Goal: Information Seeking & Learning: Learn about a topic

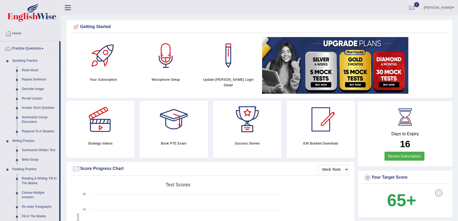
click at [36, 69] on link "Read Aloud" at bounding box center [39, 71] width 40 height 10
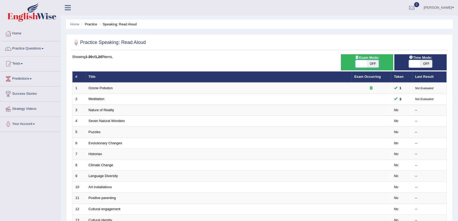
drag, startPoint x: 361, startPoint y: 62, endPoint x: 386, endPoint y: 68, distance: 26.1
click at [386, 68] on div "Exam Mode: ON OFF" at bounding box center [367, 62] width 52 height 16
click at [370, 63] on span "OFF" at bounding box center [373, 63] width 12 height 7
checkbox input "true"
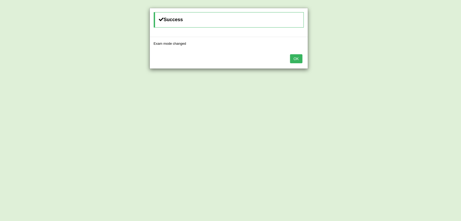
click at [306, 59] on div "OK" at bounding box center [229, 59] width 158 height 18
click at [300, 58] on button "OK" at bounding box center [296, 58] width 12 height 9
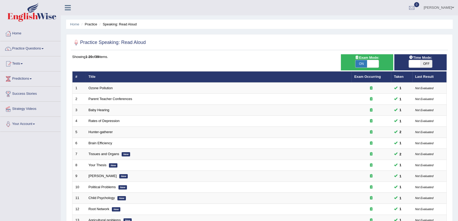
click at [422, 66] on span "OFF" at bounding box center [426, 63] width 12 height 7
checkbox input "true"
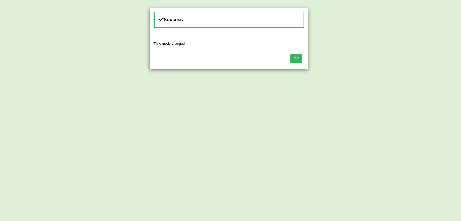
click at [294, 55] on button "OK" at bounding box center [296, 58] width 12 height 9
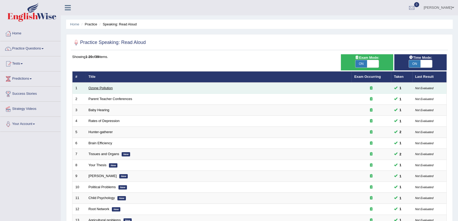
click at [100, 86] on link "Ozone Pollution" at bounding box center [101, 88] width 24 height 4
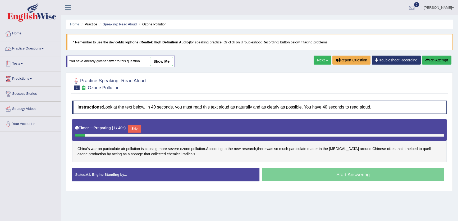
click at [39, 44] on link "Practice Questions" at bounding box center [30, 47] width 60 height 13
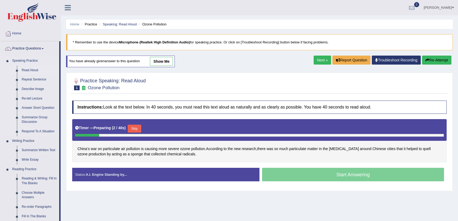
click at [32, 68] on link "Read Aloud" at bounding box center [39, 71] width 40 height 10
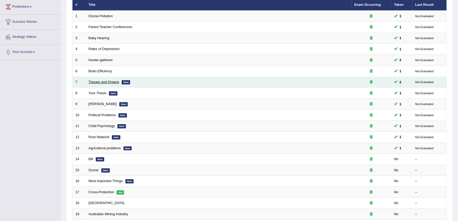
click at [92, 82] on link "Tissues and Organs" at bounding box center [104, 82] width 31 height 4
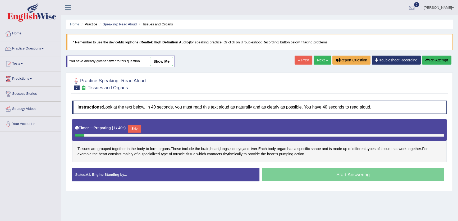
click at [170, 64] on link "show me" at bounding box center [161, 61] width 23 height 9
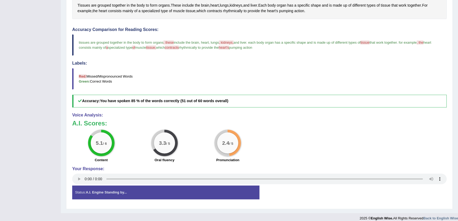
scroll to position [143, 0]
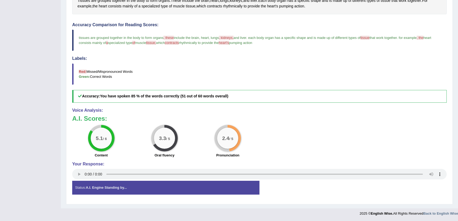
click at [391, 121] on h3 "A.I. Scores:" at bounding box center [259, 118] width 374 height 7
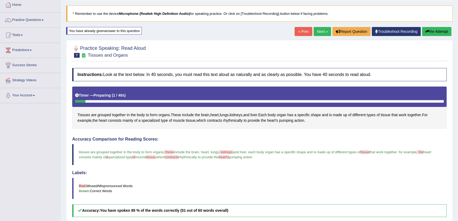
scroll to position [0, 0]
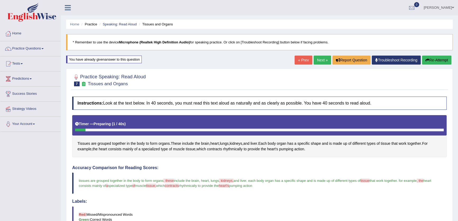
click at [324, 57] on link "Next »" at bounding box center [321, 59] width 17 height 9
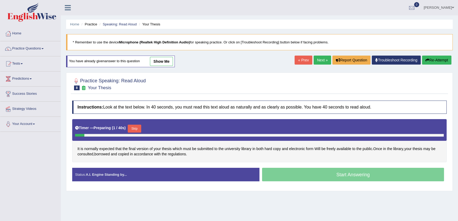
click at [161, 64] on link "show me" at bounding box center [161, 61] width 23 height 9
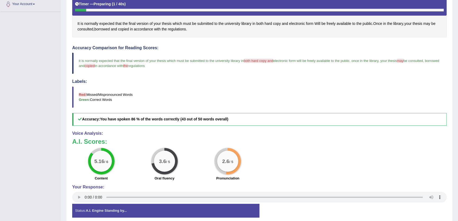
scroll to position [120, 0]
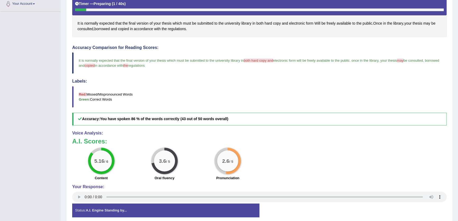
click at [76, 190] on div "Your Response:" at bounding box center [259, 193] width 374 height 19
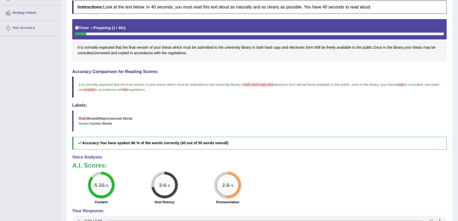
scroll to position [0, 0]
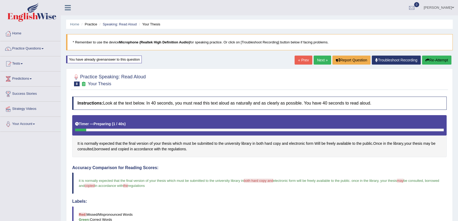
click at [317, 58] on link "Next »" at bounding box center [321, 59] width 17 height 9
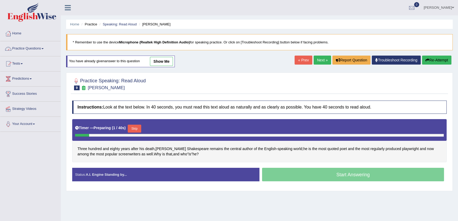
click at [10, 42] on link "Practice Questions" at bounding box center [30, 47] width 60 height 13
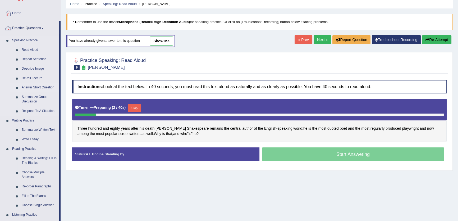
scroll to position [48, 0]
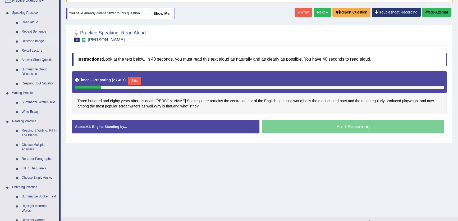
click at [34, 37] on link "Describe Image" at bounding box center [39, 41] width 40 height 10
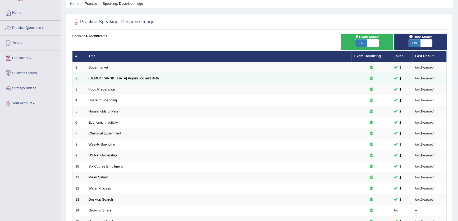
scroll to position [96, 0]
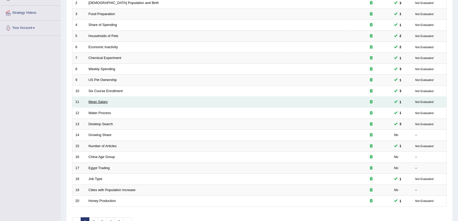
click at [89, 101] on link "Mean Salary" at bounding box center [98, 102] width 19 height 4
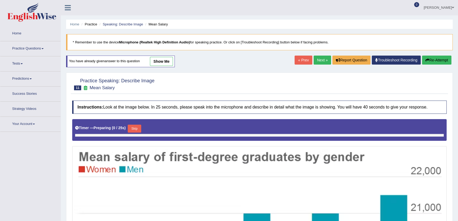
drag, startPoint x: 0, startPoint y: 0, endPoint x: 162, endPoint y: 64, distance: 174.1
click at [162, 64] on link "show me" at bounding box center [161, 61] width 23 height 9
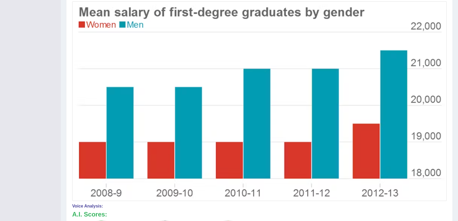
scroll to position [146, 0]
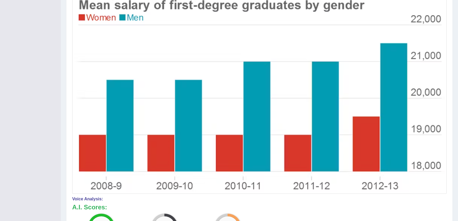
click at [186, 118] on img at bounding box center [258, 94] width 371 height 196
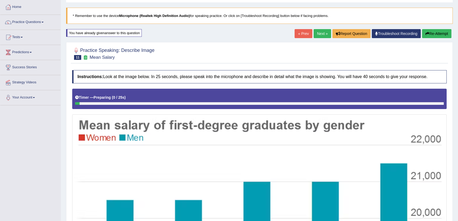
scroll to position [2, 0]
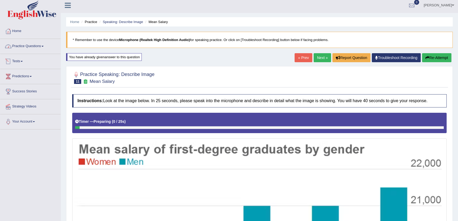
click at [42, 47] on link "Practice Questions" at bounding box center [30, 45] width 60 height 13
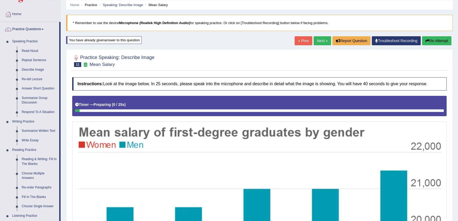
scroll to position [0, 0]
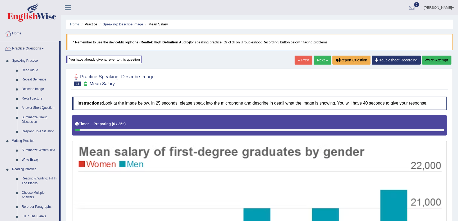
click at [324, 63] on link "Next »" at bounding box center [321, 59] width 17 height 9
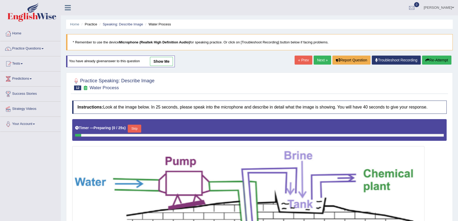
click at [164, 61] on link "show me" at bounding box center [161, 61] width 23 height 9
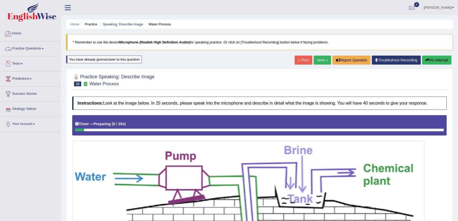
click at [54, 45] on link "Practice Questions" at bounding box center [30, 47] width 60 height 13
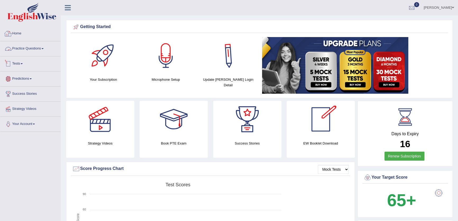
click at [22, 45] on link "Practice Questions" at bounding box center [30, 47] width 60 height 13
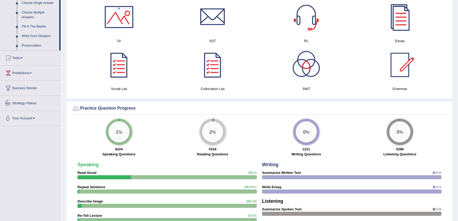
scroll to position [168, 0]
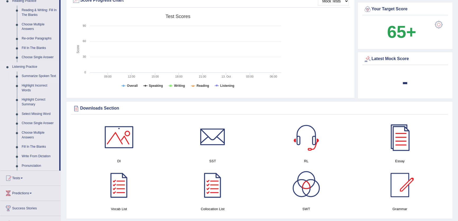
click at [42, 72] on link "Summarize Spoken Text" at bounding box center [39, 76] width 40 height 10
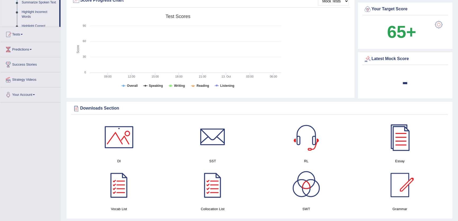
scroll to position [150, 0]
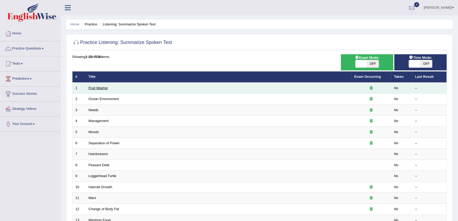
click at [96, 87] on link "Fruit Washer" at bounding box center [99, 88] width 20 height 4
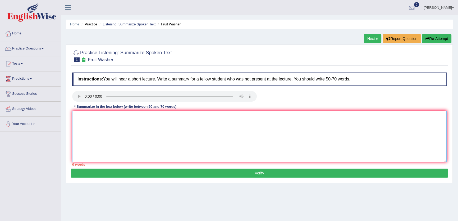
click at [158, 123] on textarea at bounding box center [259, 135] width 374 height 51
type textarea "nnbn"
click at [288, 173] on button "Verify" at bounding box center [259, 172] width 377 height 9
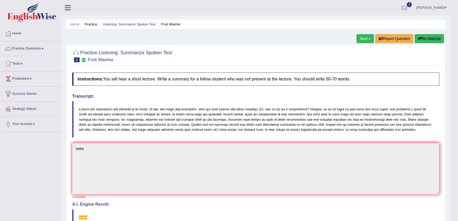
click at [362, 47] on div "Practice Listening: Summarize Spoken Text 1 Fruit Washer Instructions: You will…" at bounding box center [255, 175] width 379 height 263
click at [362, 43] on div "Next » Report Question Re-Attempt" at bounding box center [400, 39] width 89 height 10
click at [361, 37] on link "Next »" at bounding box center [364, 38] width 17 height 9
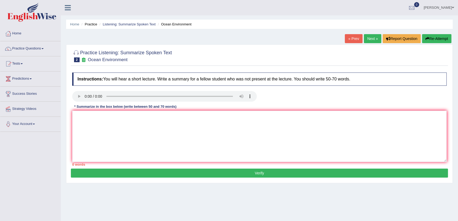
click at [371, 41] on link "Next »" at bounding box center [372, 38] width 17 height 9
type textarea "https://pte.englishwise.com.au/index.php?r=practice%2Fquestion&id=42655&index=6"
click at [146, 135] on textarea at bounding box center [259, 135] width 374 height 51
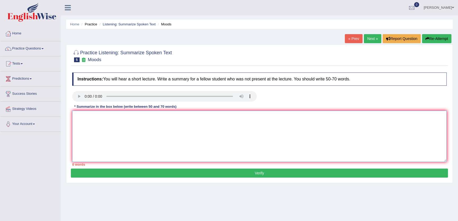
click at [146, 135] on textarea at bounding box center [259, 135] width 374 height 51
click at [115, 130] on textarea at bounding box center [259, 135] width 374 height 51
type textarea "bb"
click at [287, 178] on div "Practice Listening: Summarize Spoken Text 5 Moods Instructions: You will hear a…" at bounding box center [259, 113] width 386 height 138
click at [287, 175] on button "Verify" at bounding box center [259, 172] width 377 height 9
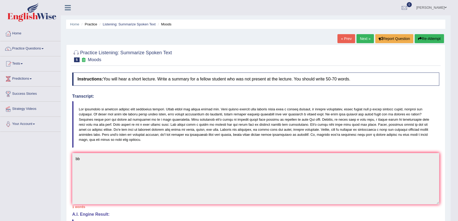
click at [363, 38] on link "Next »" at bounding box center [364, 38] width 17 height 9
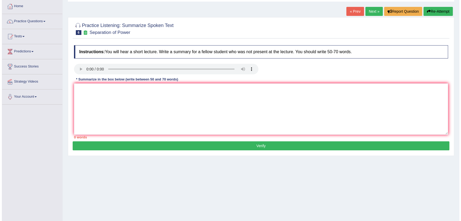
scroll to position [57, 0]
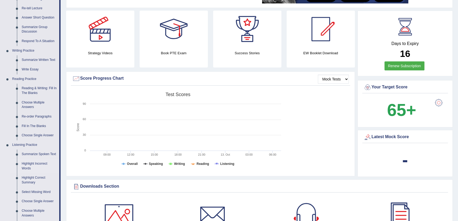
scroll to position [144, 0]
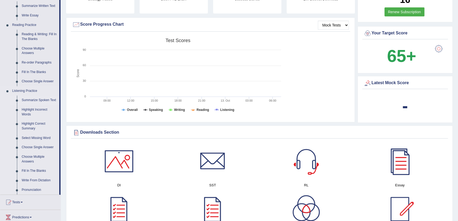
click at [38, 96] on link "Summarize Spoken Text" at bounding box center [39, 100] width 40 height 10
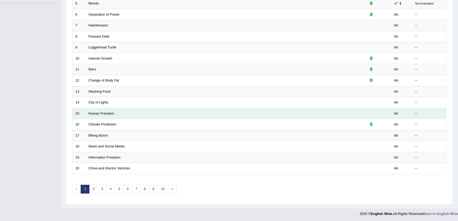
click at [100, 115] on td "Human Freedom" at bounding box center [219, 113] width 266 height 11
click at [101, 114] on link "Human Freedom" at bounding box center [102, 113] width 26 height 4
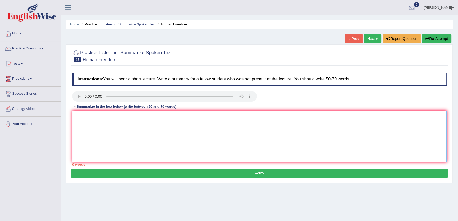
click at [172, 131] on textarea at bounding box center [259, 135] width 374 height 51
click at [243, 119] on textarea at bounding box center [259, 135] width 374 height 51
type textarea "mm"
click at [265, 175] on button "Verify" at bounding box center [259, 172] width 377 height 9
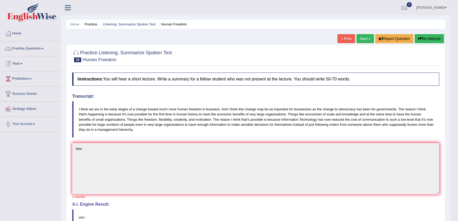
click at [23, 44] on link "Practice Questions" at bounding box center [30, 47] width 60 height 13
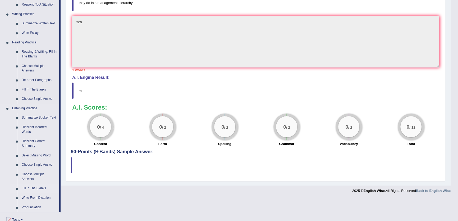
scroll to position [168, 0]
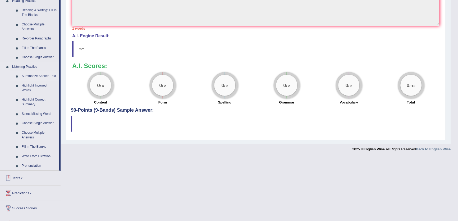
click at [43, 75] on link "Summarize Spoken Text" at bounding box center [39, 76] width 40 height 10
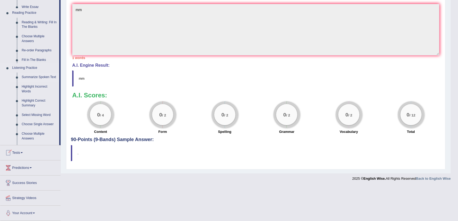
scroll to position [104, 0]
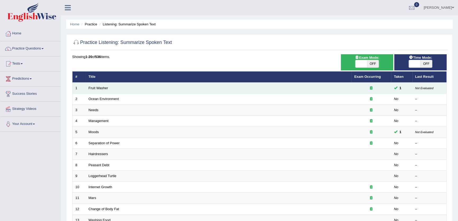
click at [96, 90] on td "Fruit Washer" at bounding box center [219, 87] width 266 height 11
click at [96, 89] on link "Fruit Washer" at bounding box center [99, 88] width 20 height 4
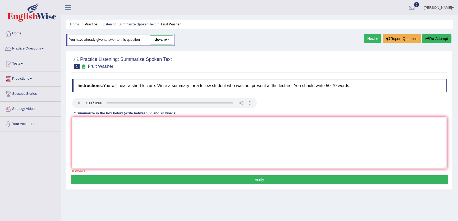
click at [153, 44] on div "You have already given answer to this question show me" at bounding box center [120, 40] width 109 height 12
click at [156, 31] on div "Home Practice Listening: Summarize Spoken Text Fruit Washer You have already gi…" at bounding box center [259, 132] width 397 height 264
click at [154, 42] on link "show me" at bounding box center [161, 39] width 23 height 9
type textarea "nnbn"
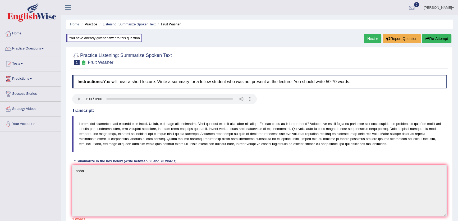
click at [442, 40] on button "Re-Attempt" at bounding box center [436, 38] width 29 height 9
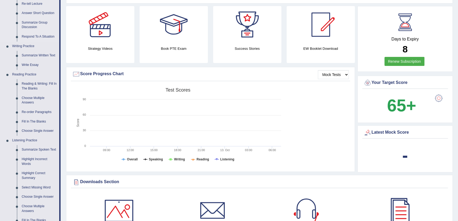
scroll to position [168, 0]
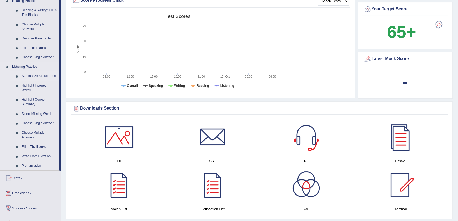
click at [39, 77] on link "Summarize Spoken Text" at bounding box center [39, 76] width 40 height 10
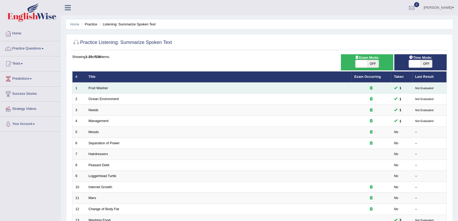
click at [93, 91] on td "Fruit Washer" at bounding box center [219, 87] width 266 height 11
click at [92, 88] on link "Fruit Washer" at bounding box center [99, 88] width 20 height 4
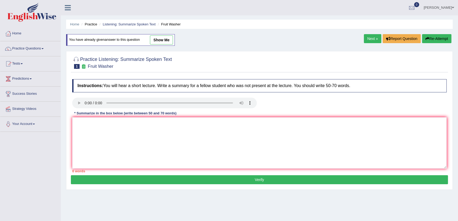
click at [170, 42] on link "show me" at bounding box center [161, 39] width 23 height 9
type textarea "The speaker provided a comprehensive overview of food safety, highlighting seve…"
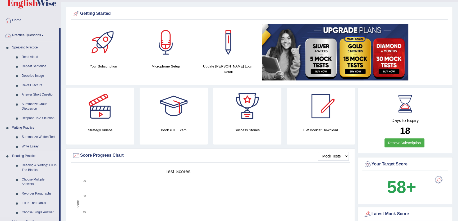
scroll to position [192, 0]
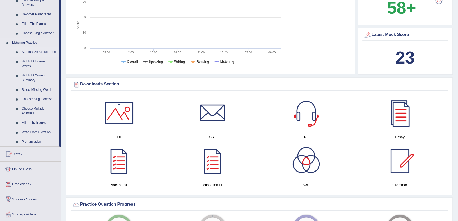
click at [34, 52] on link "Summarize Spoken Text" at bounding box center [39, 52] width 40 height 10
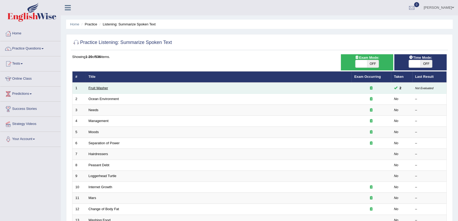
click at [98, 89] on link "Fruit Washer" at bounding box center [99, 88] width 20 height 4
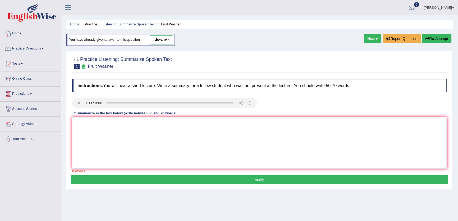
click at [151, 38] on link "show me" at bounding box center [161, 39] width 23 height 9
type textarea "The speaker provided a comprehensive overview of food and vegetables, highlight…"
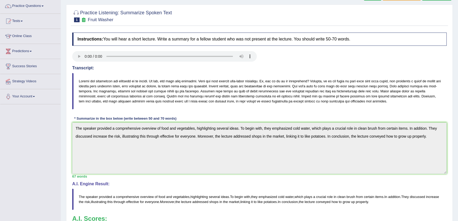
scroll to position [24, 0]
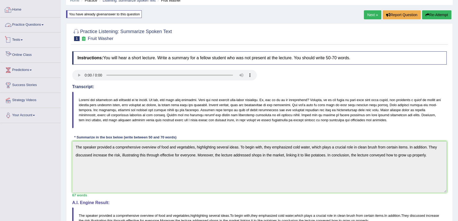
click at [33, 23] on link "Practice Questions" at bounding box center [30, 23] width 60 height 13
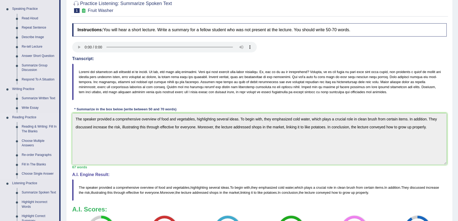
scroll to position [96, 0]
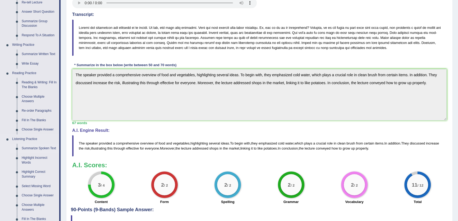
click at [31, 147] on link "Summarize Spoken Text" at bounding box center [39, 148] width 40 height 10
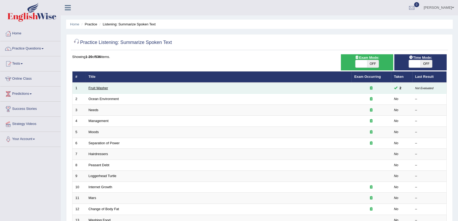
click at [96, 89] on link "Fruit Washer" at bounding box center [99, 88] width 20 height 4
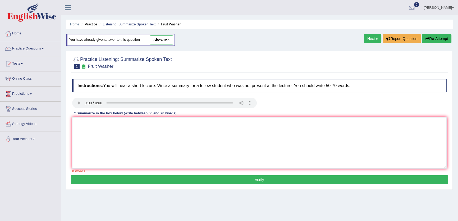
click at [161, 37] on link "show me" at bounding box center [161, 39] width 23 height 9
type textarea "The speaker provided a comprehensive overview of food and vegetables, highlight…"
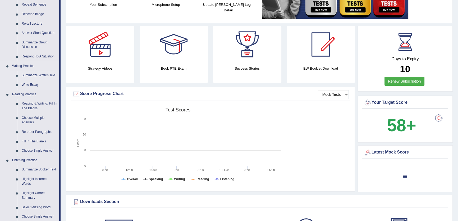
scroll to position [120, 0]
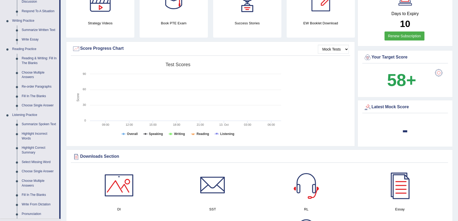
click at [26, 121] on link "Summarize Spoken Text" at bounding box center [39, 124] width 40 height 10
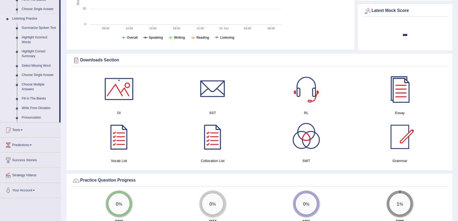
click at [40, 27] on link "Summarize Spoken Text" at bounding box center [39, 28] width 40 height 10
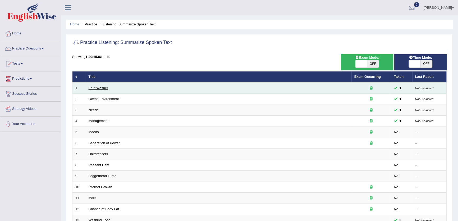
click at [96, 89] on link "Fruit Washer" at bounding box center [99, 88] width 20 height 4
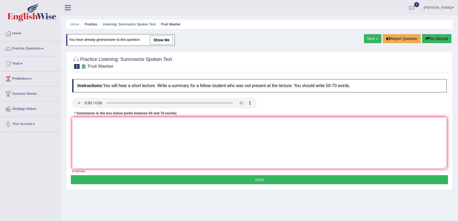
click at [152, 43] on link "show me" at bounding box center [161, 39] width 23 height 9
type textarea "The speaker provided a comprehensive overview of food safety, highlighting seve…"
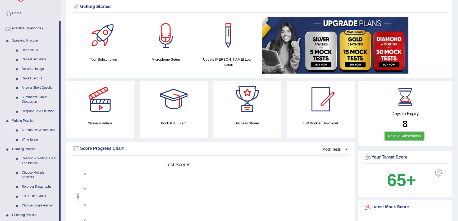
scroll to position [48, 0]
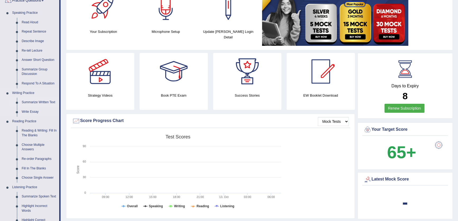
click at [34, 100] on link "Summarize Written Text" at bounding box center [39, 102] width 40 height 10
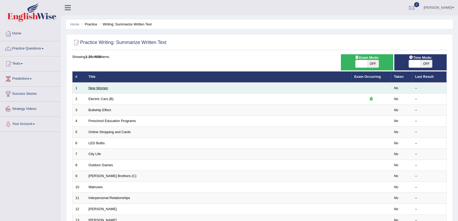
click at [97, 89] on link "New Women" at bounding box center [99, 88] width 20 height 4
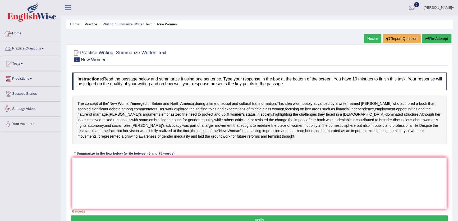
click at [24, 48] on link "Practice Questions" at bounding box center [30, 47] width 60 height 13
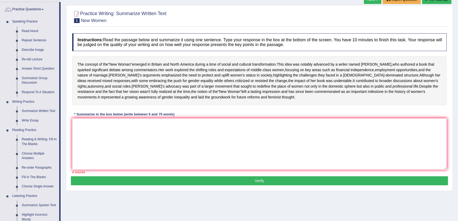
scroll to position [120, 0]
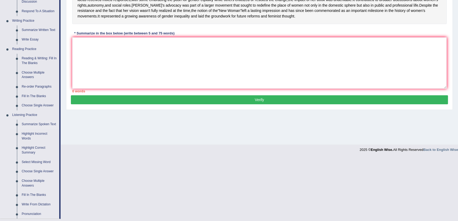
click at [36, 124] on link "Summarize Spoken Text" at bounding box center [39, 124] width 40 height 10
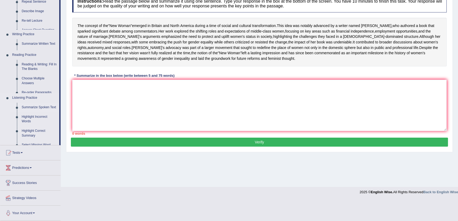
scroll to position [57, 0]
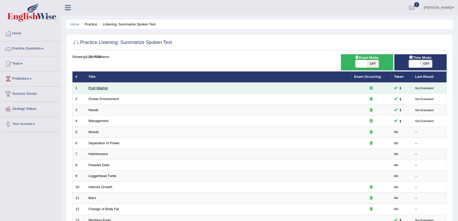
click at [99, 88] on link "Fruit Washer" at bounding box center [99, 88] width 20 height 4
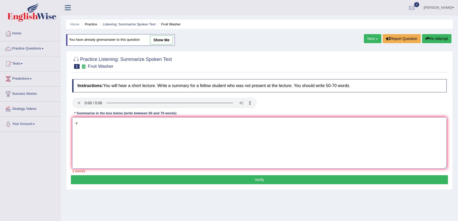
click at [166, 147] on textarea "v" at bounding box center [259, 142] width 374 height 51
type textarea "v v"
click at [33, 45] on link "Practice Questions" at bounding box center [30, 47] width 60 height 13
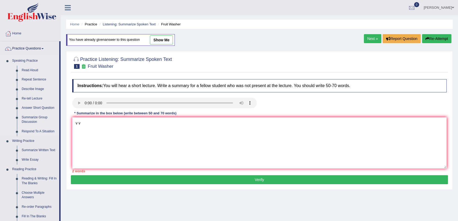
click at [31, 68] on link "Read Aloud" at bounding box center [39, 71] width 40 height 10
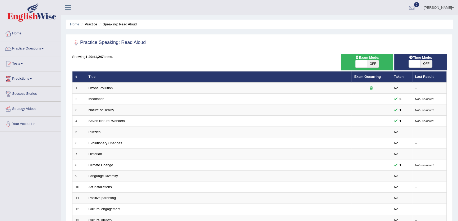
click at [424, 65] on span "OFF" at bounding box center [426, 63] width 12 height 7
checkbox input "true"
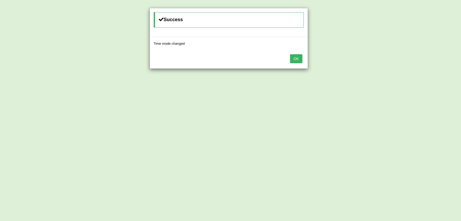
click at [293, 58] on button "OK" at bounding box center [296, 58] width 12 height 9
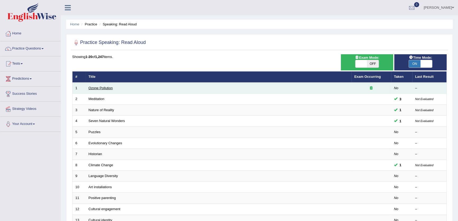
click at [96, 87] on link "Ozone Pollution" at bounding box center [101, 88] width 24 height 4
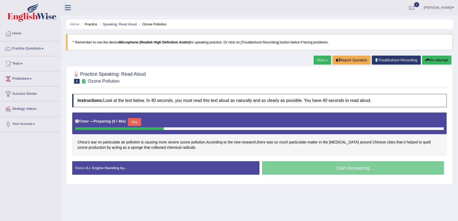
click at [439, 61] on button "Re-Attempt" at bounding box center [436, 59] width 29 height 9
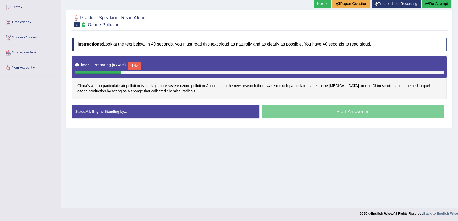
scroll to position [57, 0]
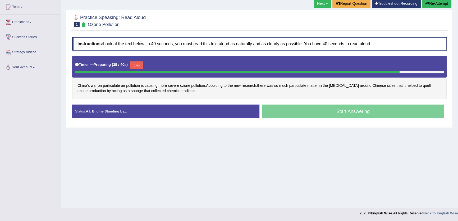
click at [138, 67] on button "Skip" at bounding box center [136, 65] width 13 height 8
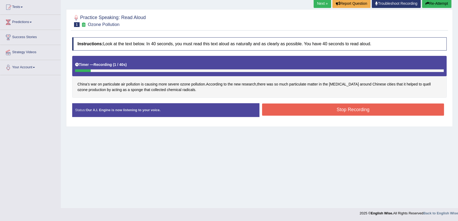
click at [305, 108] on button "Stop Recording" at bounding box center [353, 109] width 182 height 12
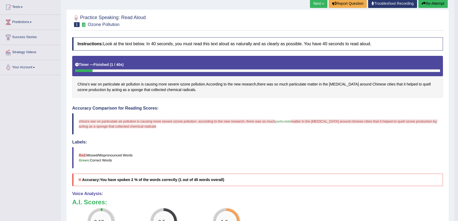
click at [433, 4] on button "Re-Attempt" at bounding box center [432, 3] width 29 height 9
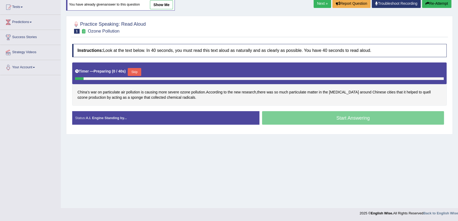
click at [136, 71] on button "Skip" at bounding box center [134, 72] width 13 height 8
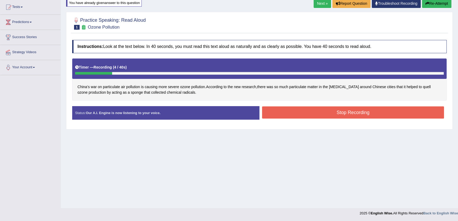
click at [271, 102] on div "Instructions: Look at the text below. In 40 seconds, you must read this text al…" at bounding box center [259, 81] width 377 height 89
click at [274, 109] on button "Stop Recording" at bounding box center [353, 112] width 182 height 12
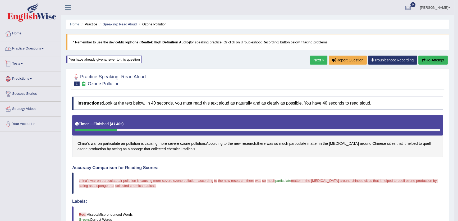
click at [31, 49] on link "Practice Questions" at bounding box center [30, 47] width 60 height 13
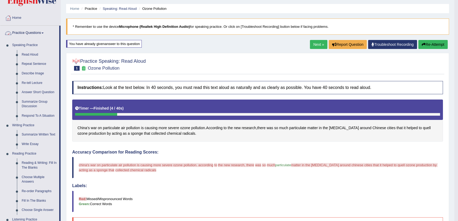
scroll to position [24, 0]
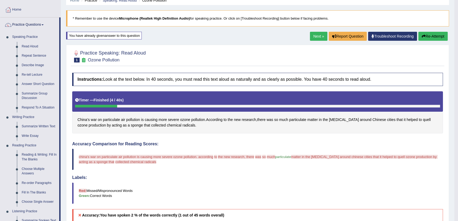
click at [417, 41] on div "Next » Report Question Troubleshoot Recording Re-Attempt" at bounding box center [379, 37] width 139 height 10
click at [425, 39] on button "Re-Attempt" at bounding box center [432, 36] width 29 height 9
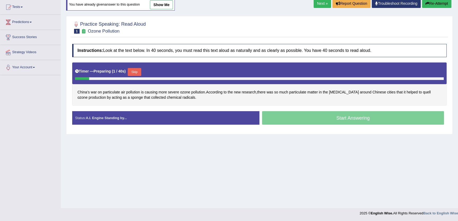
click at [134, 58] on div "Instructions: Look at the text below. In 40 seconds, you must read this text al…" at bounding box center [259, 86] width 377 height 90
click at [137, 67] on div "Timer — Preparing ( 2 / 40s ) Skip" at bounding box center [259, 72] width 368 height 11
click at [135, 71] on button "Skip" at bounding box center [134, 72] width 13 height 8
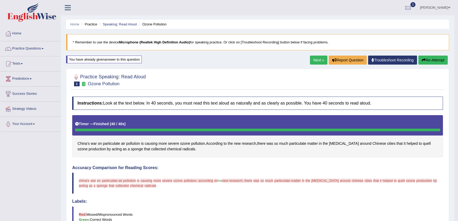
click at [433, 61] on button "Re-Attempt" at bounding box center [432, 59] width 29 height 9
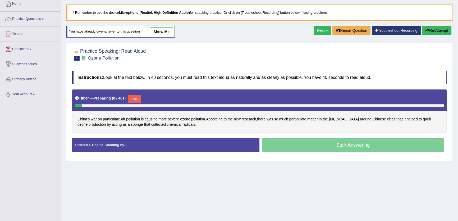
scroll to position [57, 0]
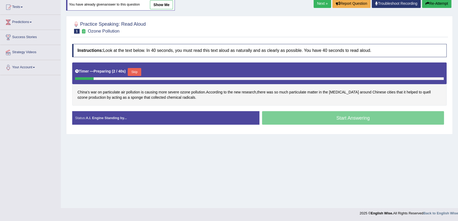
click at [136, 72] on button "Skip" at bounding box center [134, 72] width 13 height 8
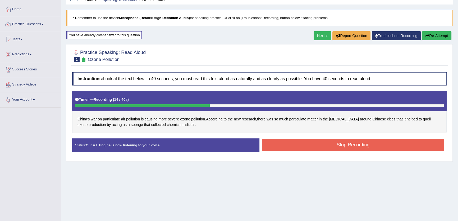
scroll to position [0, 0]
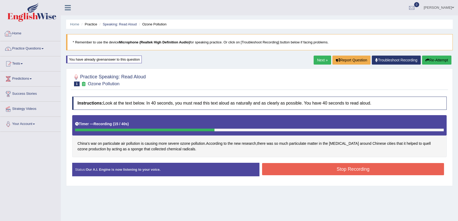
click at [51, 47] on link "Practice Questions" at bounding box center [30, 47] width 60 height 13
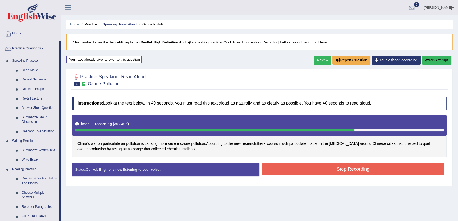
click at [306, 55] on div "Home Practice Speaking: Read Aloud Ozone Pollution * Remember to use the device…" at bounding box center [259, 132] width 397 height 264
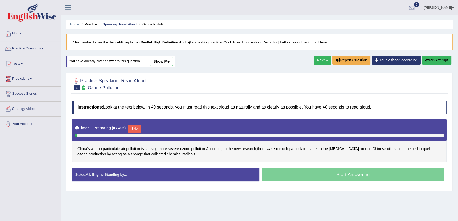
click at [316, 57] on link "Next »" at bounding box center [321, 59] width 17 height 9
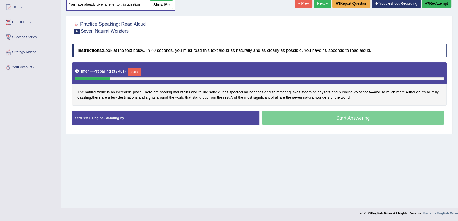
click at [140, 69] on button "Skip" at bounding box center [134, 72] width 13 height 8
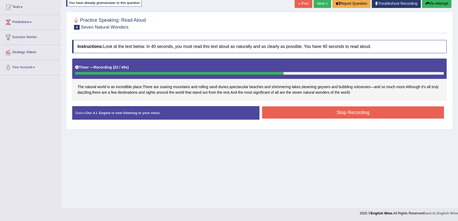
click at [353, 109] on button "Stop Recording" at bounding box center [353, 112] width 182 height 12
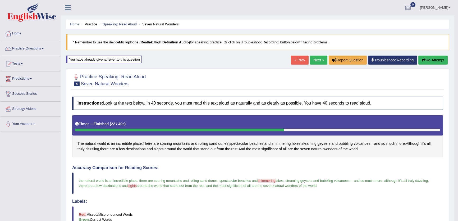
click at [312, 58] on link "Next »" at bounding box center [318, 59] width 17 height 9
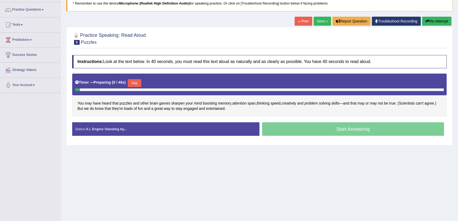
scroll to position [57, 0]
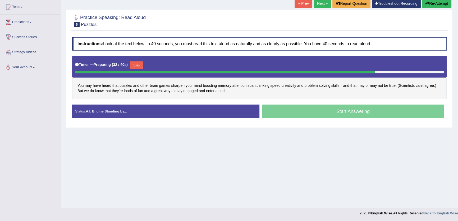
click at [141, 67] on button "Skip" at bounding box center [136, 65] width 13 height 8
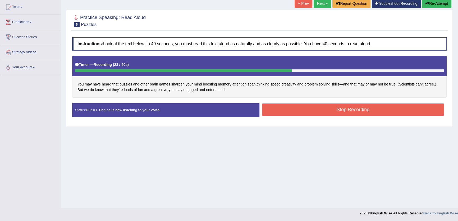
click at [329, 107] on button "Stop Recording" at bounding box center [353, 109] width 182 height 12
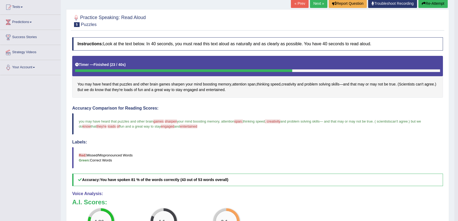
click at [439, 3] on button "Re-Attempt" at bounding box center [432, 3] width 29 height 9
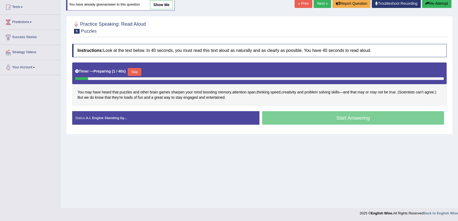
click at [132, 73] on button "Skip" at bounding box center [134, 72] width 13 height 8
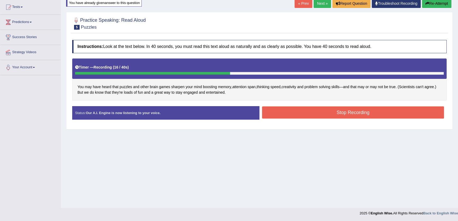
click at [317, 113] on button "Stop Recording" at bounding box center [353, 112] width 182 height 12
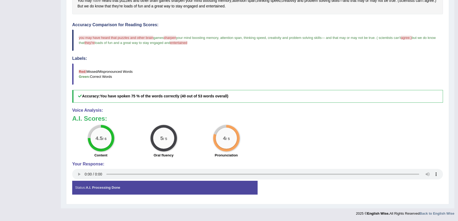
scroll to position [71, 0]
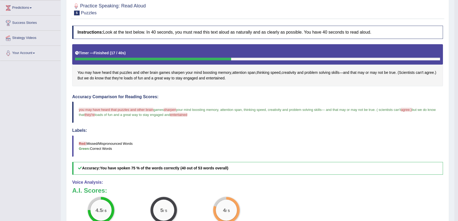
click at [112, 114] on span "loads of fun and a great way to stay engaged and" at bounding box center [132, 115] width 75 height 4
click at [114, 114] on span "loads of fun and a great way to stay engaged and" at bounding box center [132, 115] width 75 height 4
drag, startPoint x: 123, startPoint y: 113, endPoint x: 156, endPoint y: 110, distance: 33.7
click at [141, 113] on span "loads of fun and a great way to stay engaged and" at bounding box center [132, 115] width 75 height 4
click at [156, 110] on span "games" at bounding box center [158, 110] width 10 height 4
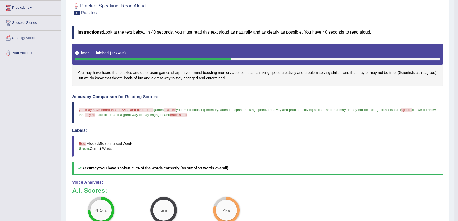
click at [179, 72] on span "sharpen" at bounding box center [177, 73] width 13 height 6
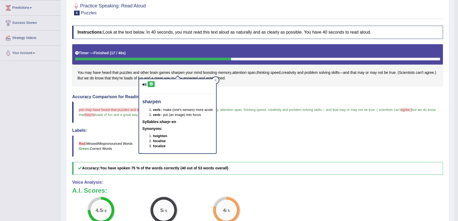
click at [149, 84] on icon at bounding box center [151, 83] width 4 height 3
click at [250, 113] on blockquote "you may have heard that puzzles and other brain games sharpen open your mind bo…" at bounding box center [257, 111] width 370 height 21
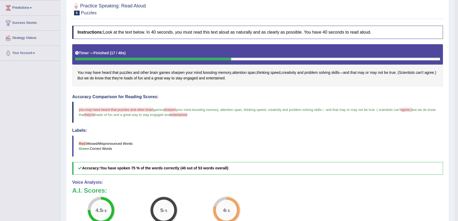
click at [172, 109] on span "sharpen" at bounding box center [170, 110] width 12 height 4
click at [172, 110] on span "sharpen" at bounding box center [170, 110] width 12 height 4
click at [172, 72] on span "sharpen" at bounding box center [177, 73] width 13 height 6
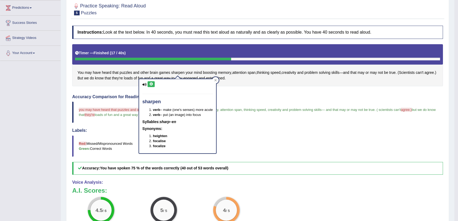
click at [153, 85] on icon at bounding box center [151, 83] width 4 height 3
click at [24, 74] on div "Toggle navigation Home Practice Questions Speaking Practice Read Aloud Repeat S…" at bounding box center [227, 109] width 454 height 361
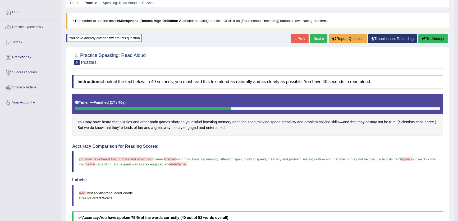
scroll to position [0, 0]
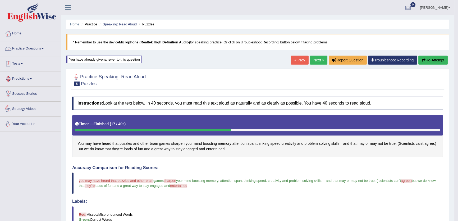
click at [40, 46] on link "Practice Questions" at bounding box center [30, 47] width 60 height 13
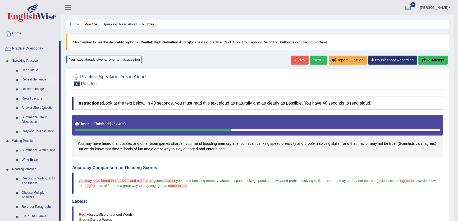
click at [38, 78] on link "Repeat Sentence" at bounding box center [39, 80] width 40 height 10
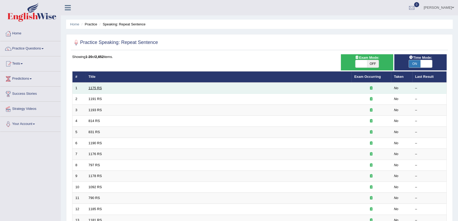
click at [92, 88] on link "1175 RS" at bounding box center [95, 88] width 13 height 4
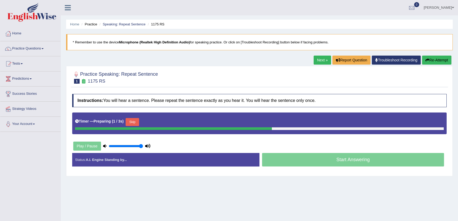
click at [138, 124] on button "Skip" at bounding box center [131, 122] width 13 height 8
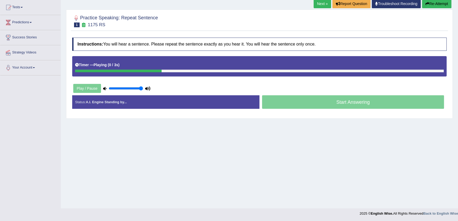
scroll to position [57, 0]
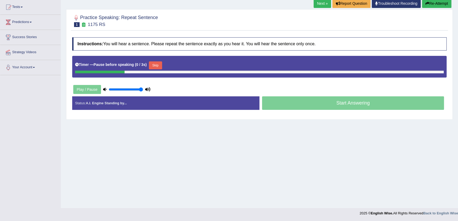
click at [154, 66] on button "Skip" at bounding box center [155, 65] width 13 height 8
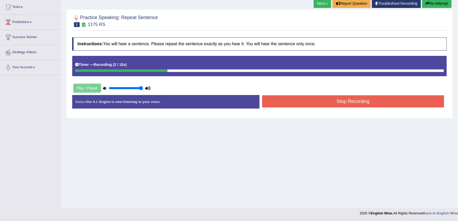
click at [282, 102] on button "Stop Recording" at bounding box center [353, 101] width 182 height 12
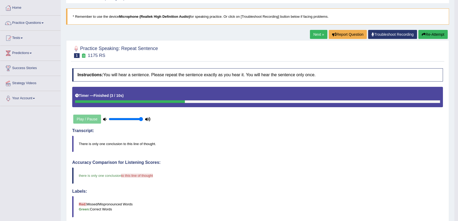
scroll to position [0, 0]
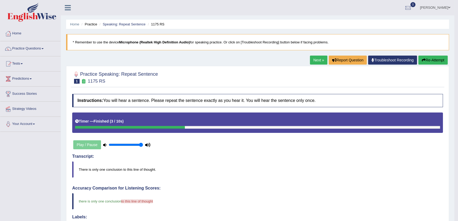
click at [310, 59] on link "Next »" at bounding box center [318, 59] width 17 height 9
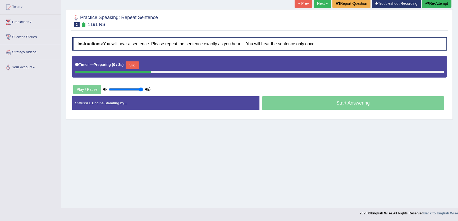
click at [137, 66] on button "Skip" at bounding box center [131, 65] width 13 height 8
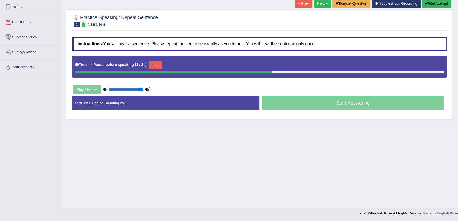
click at [155, 66] on button "Skip" at bounding box center [155, 65] width 13 height 8
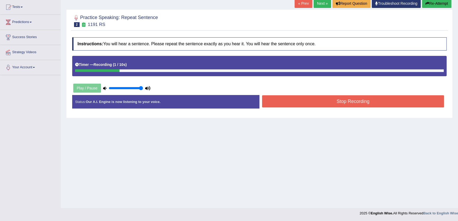
click at [308, 104] on button "Stop Recording" at bounding box center [353, 101] width 182 height 12
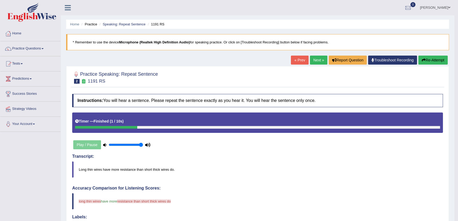
click at [315, 63] on link "Next »" at bounding box center [318, 59] width 17 height 9
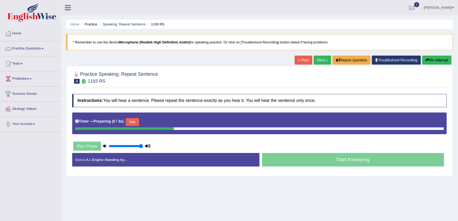
click at [315, 63] on link "Next »" at bounding box center [321, 59] width 17 height 9
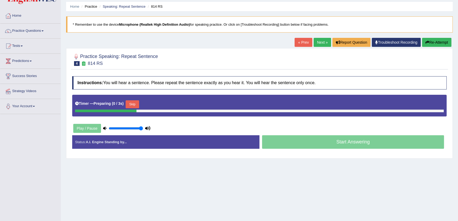
scroll to position [57, 0]
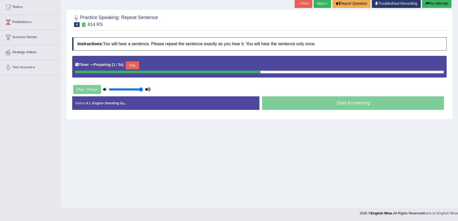
click at [132, 62] on button "Skip" at bounding box center [131, 65] width 13 height 8
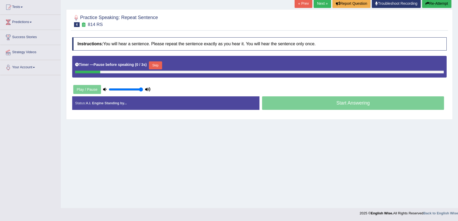
click at [155, 65] on button "Skip" at bounding box center [155, 65] width 13 height 8
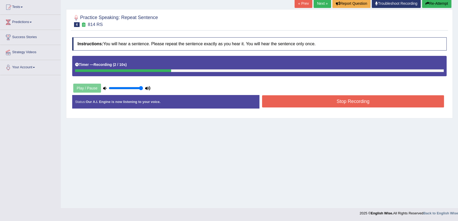
click at [300, 102] on button "Stop Recording" at bounding box center [353, 101] width 182 height 12
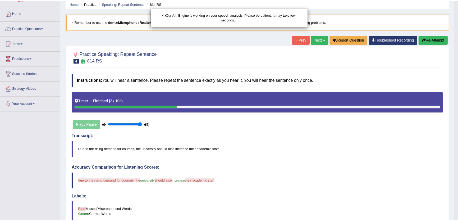
scroll to position [0, 0]
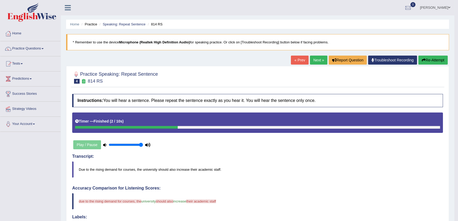
click at [321, 61] on link "Next »" at bounding box center [318, 59] width 17 height 9
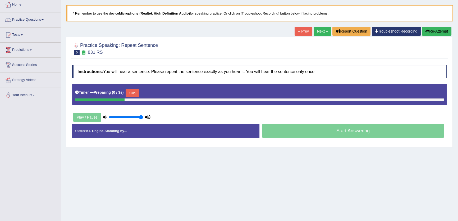
scroll to position [57, 0]
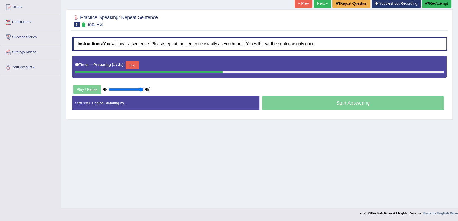
click at [136, 69] on button "Skip" at bounding box center [131, 65] width 13 height 8
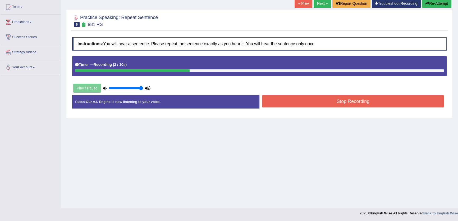
click at [288, 96] on button "Stop Recording" at bounding box center [353, 101] width 182 height 12
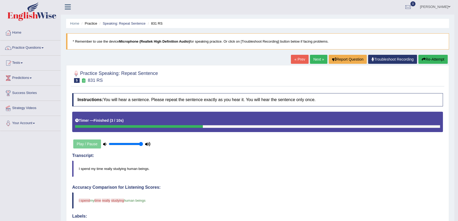
scroll to position [0, 0]
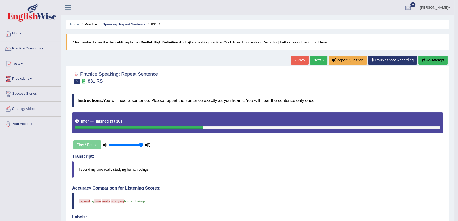
click at [315, 58] on link "Next »" at bounding box center [318, 59] width 17 height 9
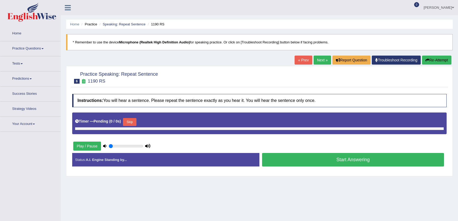
type input "1"
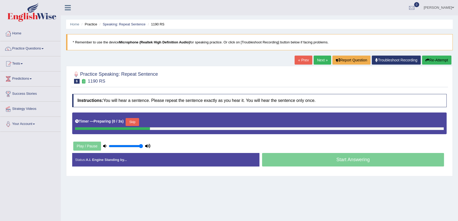
click at [132, 123] on button "Skip" at bounding box center [131, 122] width 13 height 8
click at [156, 120] on button "Skip" at bounding box center [155, 122] width 13 height 8
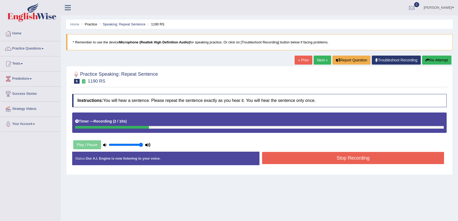
click at [294, 161] on button "Stop Recording" at bounding box center [353, 158] width 182 height 12
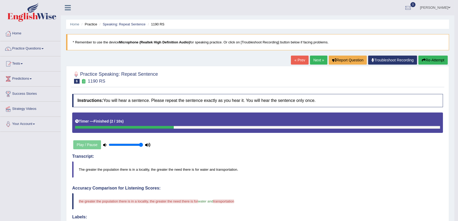
click at [314, 62] on link "Next »" at bounding box center [318, 59] width 17 height 9
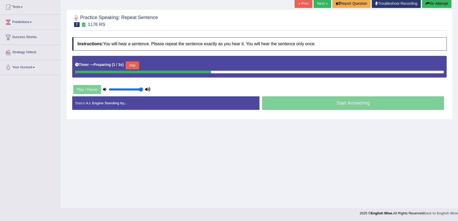
click at [131, 61] on button "Skip" at bounding box center [131, 65] width 13 height 8
click at [149, 67] on div "Timer — Pause before speaking ( 0 / 3s ) Skip" at bounding box center [259, 65] width 368 height 11
drag, startPoint x: 161, startPoint y: 65, endPoint x: 177, endPoint y: 69, distance: 17.0
click at [160, 65] on button "Skip" at bounding box center [155, 65] width 13 height 8
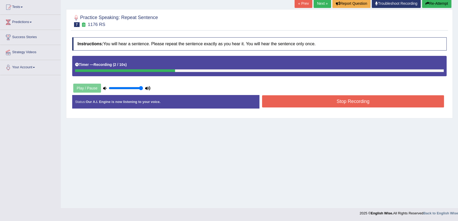
click at [285, 101] on button "Stop Recording" at bounding box center [353, 101] width 182 height 12
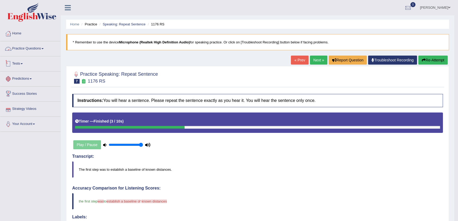
click at [40, 51] on link "Practice Questions" at bounding box center [30, 47] width 60 height 13
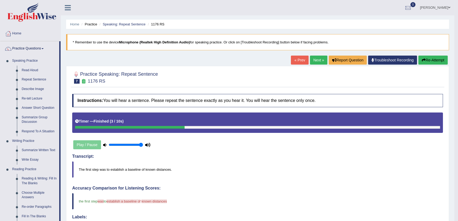
click at [310, 57] on link "Next »" at bounding box center [318, 59] width 17 height 9
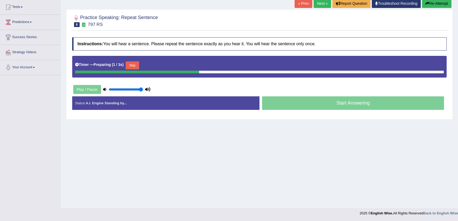
click at [133, 65] on button "Skip" at bounding box center [131, 65] width 13 height 8
click at [151, 67] on button "Skip" at bounding box center [155, 65] width 13 height 8
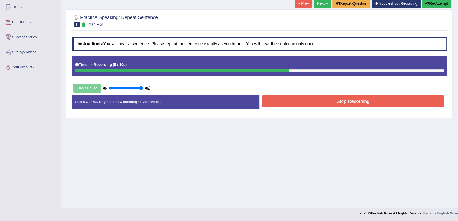
click at [297, 102] on button "Stop Recording" at bounding box center [353, 101] width 182 height 12
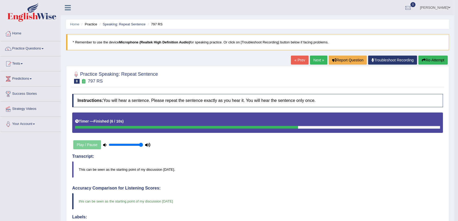
click at [314, 62] on link "Next »" at bounding box center [318, 59] width 17 height 9
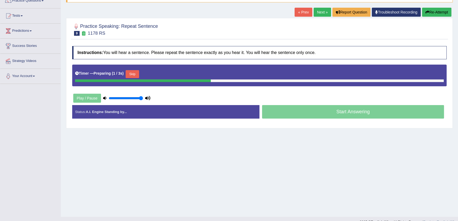
click at [136, 71] on button "Skip" at bounding box center [131, 74] width 13 height 8
click at [160, 75] on button "Skip" at bounding box center [155, 74] width 13 height 8
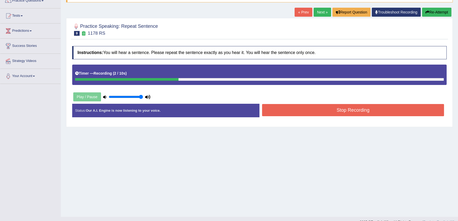
click at [292, 110] on button "Stop Recording" at bounding box center [353, 110] width 182 height 12
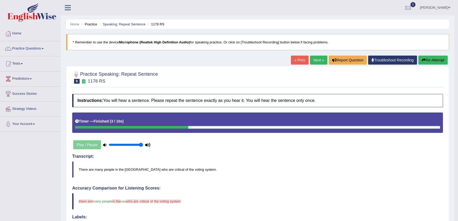
click at [314, 62] on link "Next »" at bounding box center [318, 59] width 17 height 9
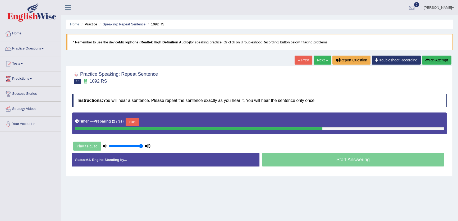
click at [135, 121] on button "Skip" at bounding box center [131, 122] width 13 height 8
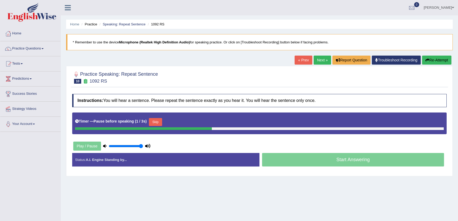
click at [159, 123] on button "Skip" at bounding box center [155, 122] width 13 height 8
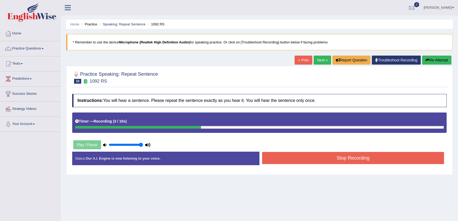
click at [295, 158] on button "Stop Recording" at bounding box center [353, 158] width 182 height 12
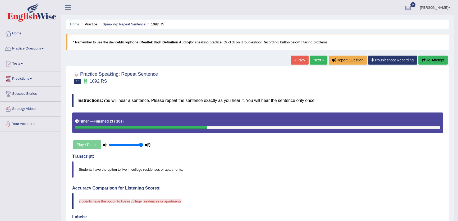
click at [313, 61] on link "Next »" at bounding box center [318, 59] width 17 height 9
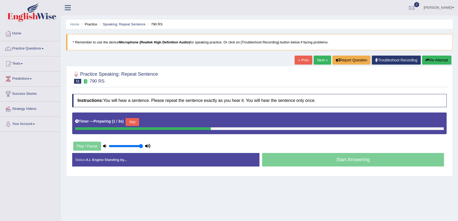
click at [133, 120] on button "Skip" at bounding box center [131, 122] width 13 height 8
click at [159, 124] on button "Skip" at bounding box center [155, 122] width 13 height 8
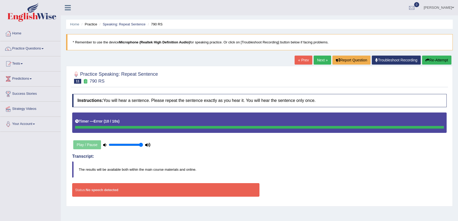
click at [313, 63] on link "Next »" at bounding box center [321, 59] width 17 height 9
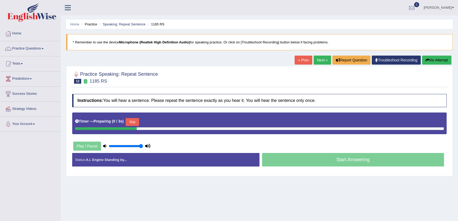
drag, startPoint x: 0, startPoint y: 0, endPoint x: 318, endPoint y: 59, distance: 323.5
click at [318, 59] on link "Next »" at bounding box center [321, 59] width 17 height 9
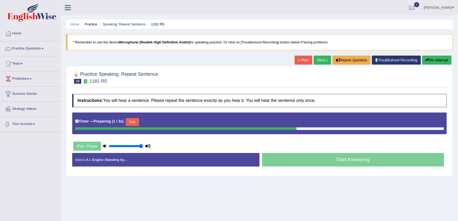
click at [129, 121] on button "Skip" at bounding box center [131, 122] width 13 height 8
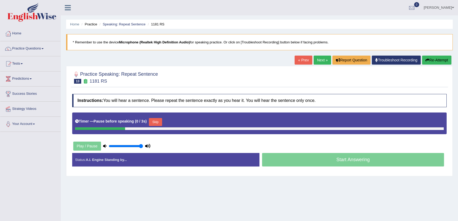
click at [157, 121] on button "Skip" at bounding box center [155, 122] width 13 height 8
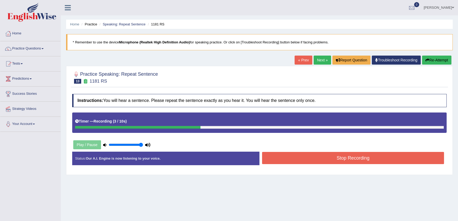
click at [289, 158] on button "Stop Recording" at bounding box center [353, 158] width 182 height 12
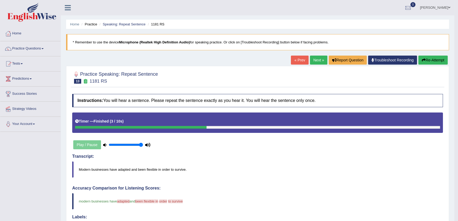
click at [432, 60] on button "Re-Attempt" at bounding box center [432, 59] width 29 height 9
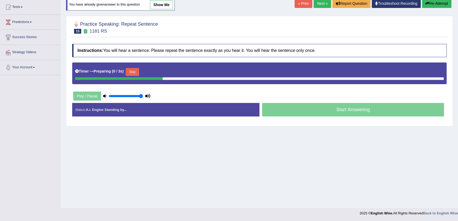
click at [138, 75] on button "Skip" at bounding box center [131, 72] width 13 height 8
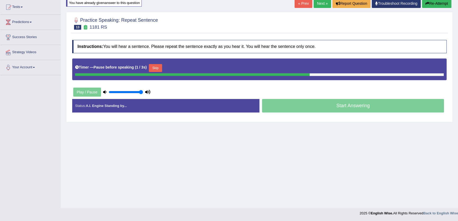
click at [152, 66] on button "Skip" at bounding box center [155, 68] width 13 height 8
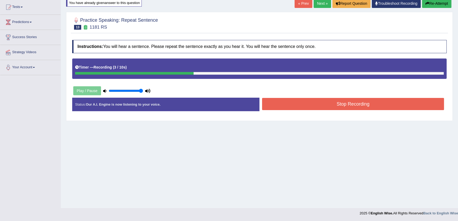
click at [328, 104] on button "Stop Recording" at bounding box center [353, 104] width 182 height 12
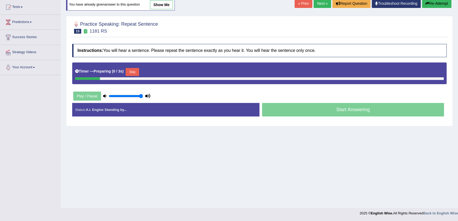
scroll to position [57, 0]
click at [440, 5] on button "Re-Attempt" at bounding box center [436, 3] width 29 height 9
click at [136, 75] on button "Skip" at bounding box center [131, 72] width 13 height 8
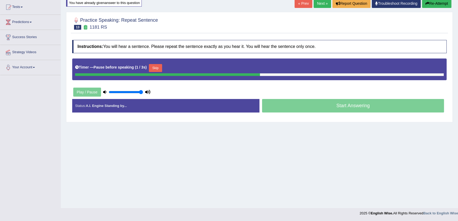
click at [152, 69] on button "Skip" at bounding box center [155, 68] width 13 height 8
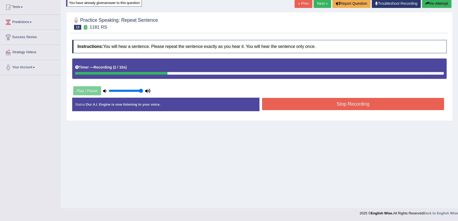
click at [314, 103] on button "Stop Recording" at bounding box center [353, 104] width 182 height 12
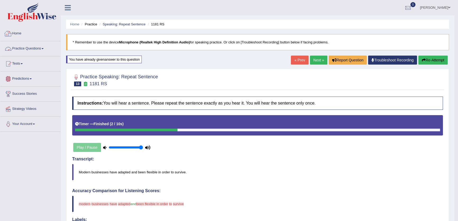
click at [17, 53] on link "Practice Questions" at bounding box center [30, 47] width 60 height 13
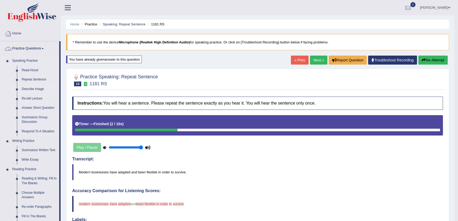
click at [32, 88] on link "Describe Image" at bounding box center [39, 89] width 40 height 10
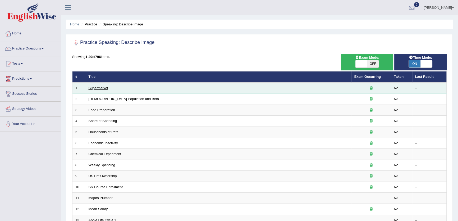
click at [100, 89] on link "Supermarket" at bounding box center [99, 88] width 20 height 4
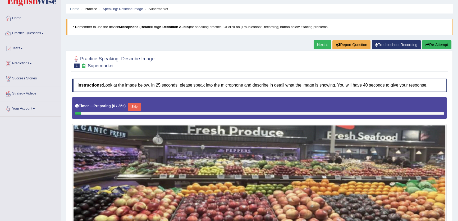
scroll to position [24, 0]
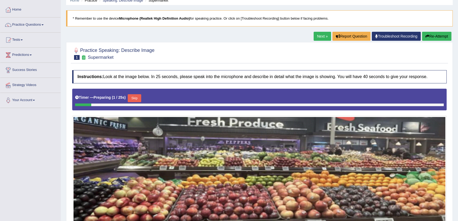
click at [319, 34] on link "Next »" at bounding box center [321, 36] width 17 height 9
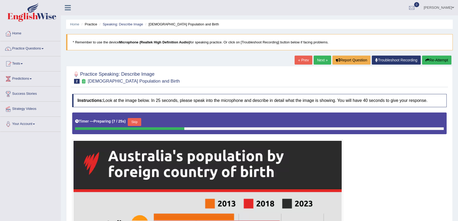
click at [313, 59] on link "Next »" at bounding box center [321, 59] width 17 height 9
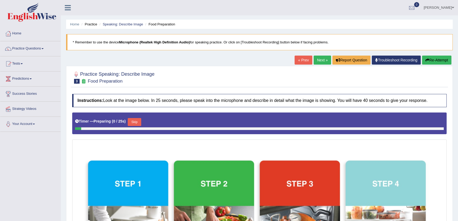
click at [313, 59] on link "Next »" at bounding box center [321, 59] width 17 height 9
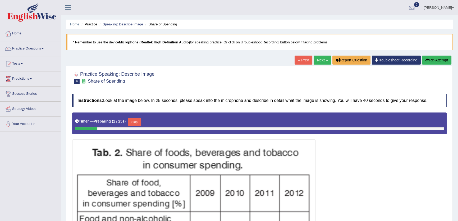
click at [314, 63] on link "Next »" at bounding box center [321, 59] width 17 height 9
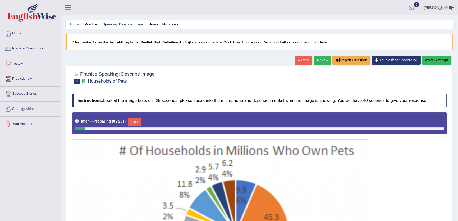
click at [314, 63] on link "Next »" at bounding box center [321, 59] width 17 height 9
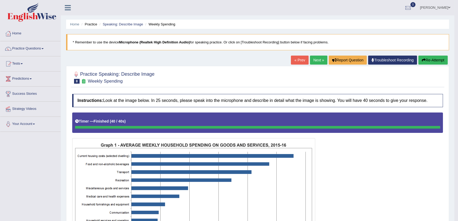
click at [317, 61] on link "Next »" at bounding box center [318, 59] width 17 height 9
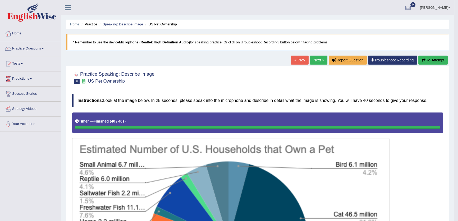
click at [431, 59] on button "Re-Attempt" at bounding box center [432, 59] width 29 height 9
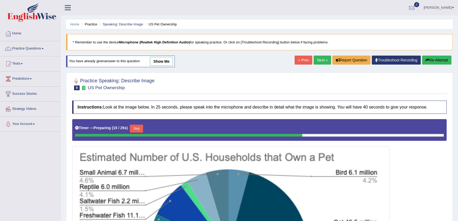
scroll to position [120, 0]
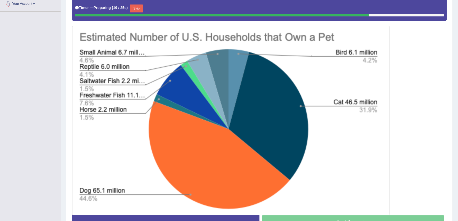
click at [137, 9] on button "Skip" at bounding box center [136, 8] width 13 height 8
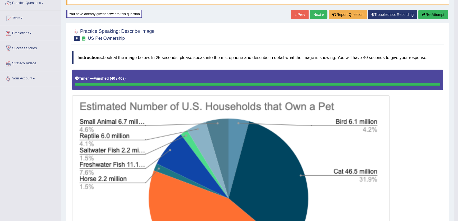
scroll to position [0, 0]
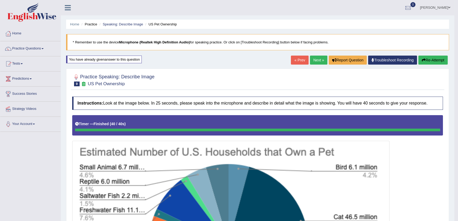
click at [310, 59] on link "Next »" at bounding box center [318, 59] width 17 height 9
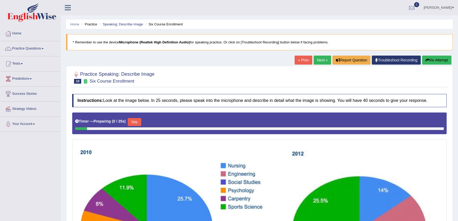
click at [320, 63] on link "Next »" at bounding box center [321, 59] width 17 height 9
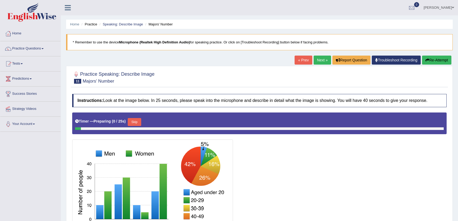
click at [320, 63] on link "Next »" at bounding box center [321, 59] width 17 height 9
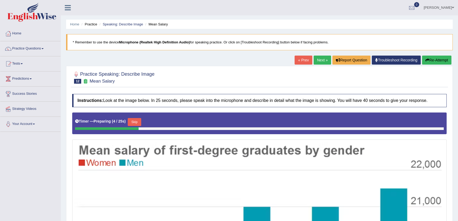
click at [320, 63] on link "Next »" at bounding box center [321, 59] width 17 height 9
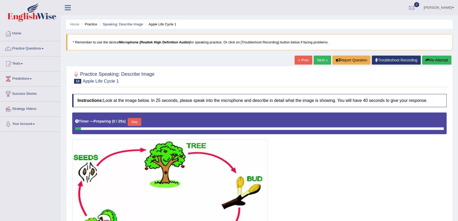
click at [306, 58] on link "« Prev" at bounding box center [302, 59] width 17 height 9
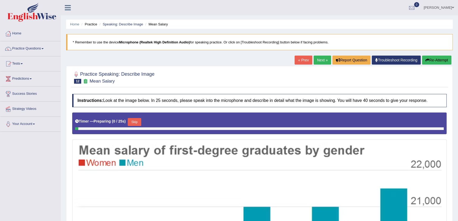
click at [316, 62] on link "Next »" at bounding box center [321, 59] width 17 height 9
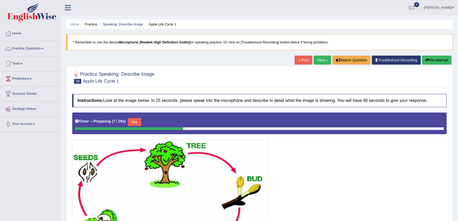
click at [316, 62] on link "Next »" at bounding box center [321, 59] width 17 height 9
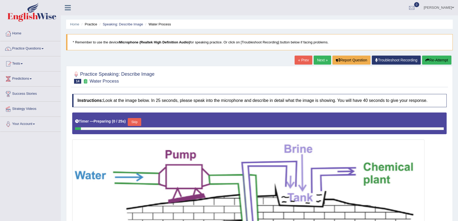
click at [316, 62] on link "Next »" at bounding box center [321, 59] width 17 height 9
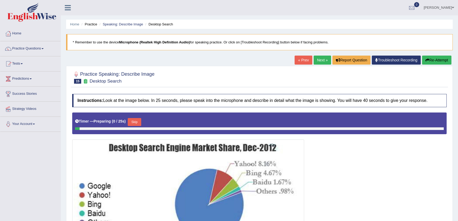
click at [316, 62] on link "Next »" at bounding box center [321, 59] width 17 height 9
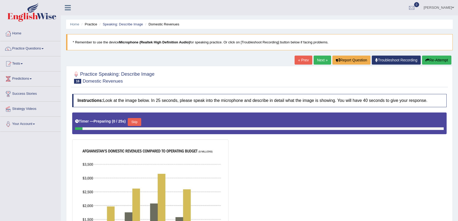
click at [316, 62] on link "Next »" at bounding box center [321, 59] width 17 height 9
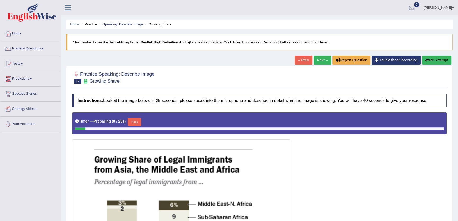
click at [316, 62] on link "Next »" at bounding box center [321, 59] width 17 height 9
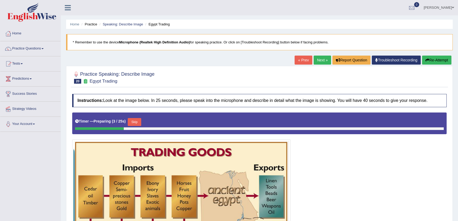
click at [316, 62] on link "Next »" at bounding box center [321, 59] width 17 height 9
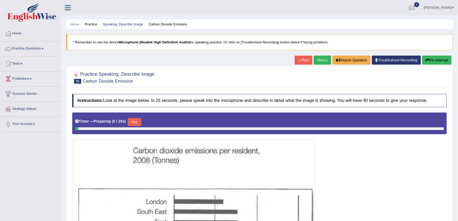
click at [316, 62] on link "Next »" at bounding box center [321, 59] width 17 height 9
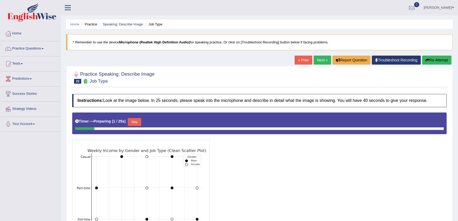
click at [316, 62] on link "Next »" at bounding box center [321, 59] width 17 height 9
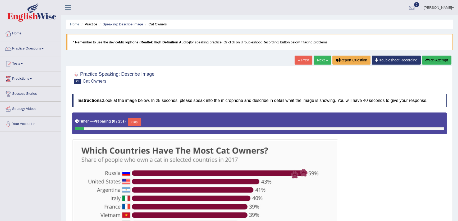
click at [316, 62] on link "Next »" at bounding box center [321, 59] width 17 height 9
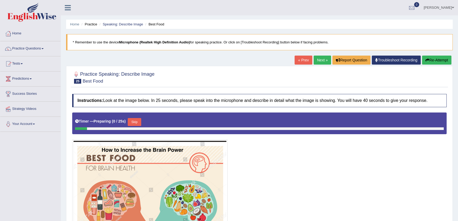
click at [316, 62] on link "Next »" at bounding box center [321, 59] width 17 height 9
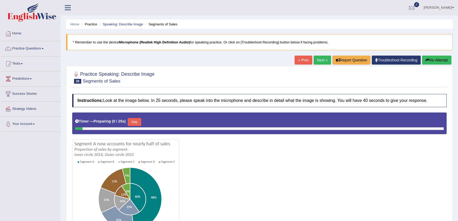
click at [316, 62] on link "Next »" at bounding box center [321, 59] width 17 height 9
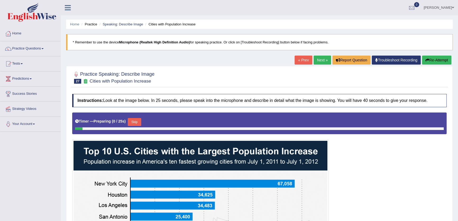
click at [316, 62] on link "Next »" at bounding box center [321, 59] width 17 height 9
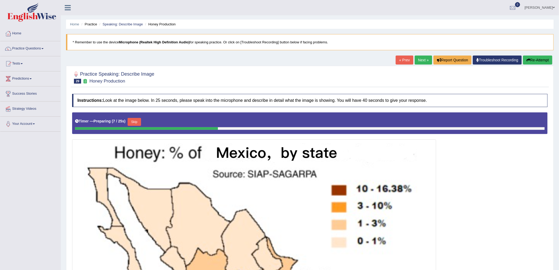
drag, startPoint x: 398, startPoint y: 0, endPoint x: 374, endPoint y: 81, distance: 85.0
click at [374, 81] on div at bounding box center [310, 77] width 476 height 16
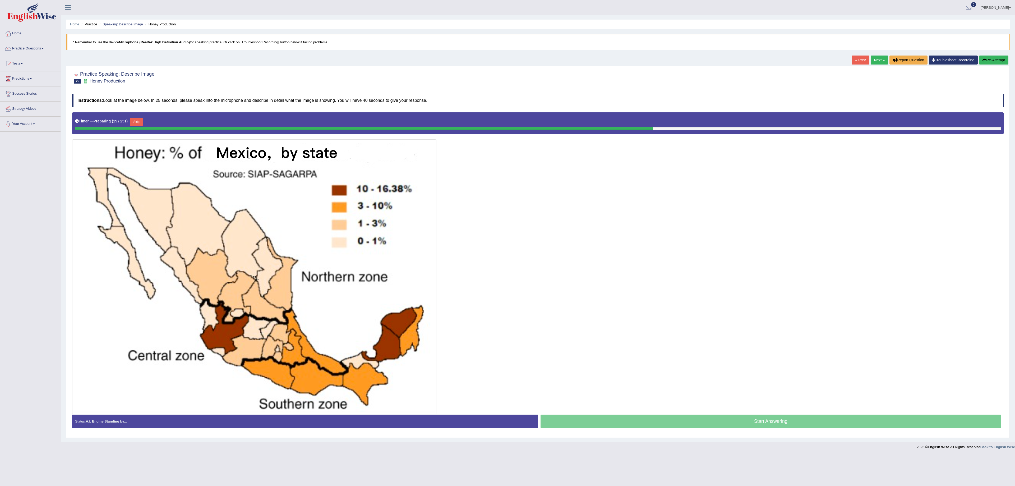
drag, startPoint x: 518, startPoint y: 0, endPoint x: 682, endPoint y: 250, distance: 299.0
click at [457, 220] on div at bounding box center [537, 263] width 931 height 302
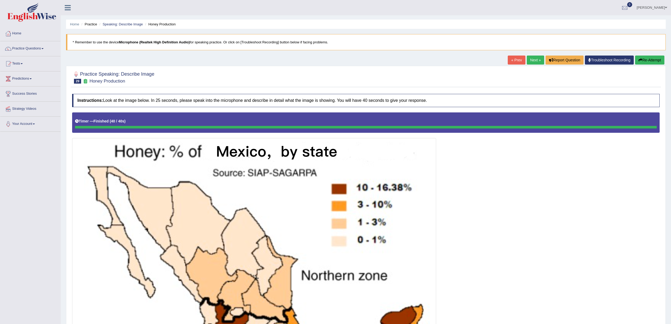
drag, startPoint x: 858, startPoint y: 5, endPoint x: 442, endPoint y: 171, distance: 447.4
click at [443, 172] on div at bounding box center [366, 262] width 588 height 300
click at [457, 59] on link "« Prev" at bounding box center [516, 59] width 17 height 9
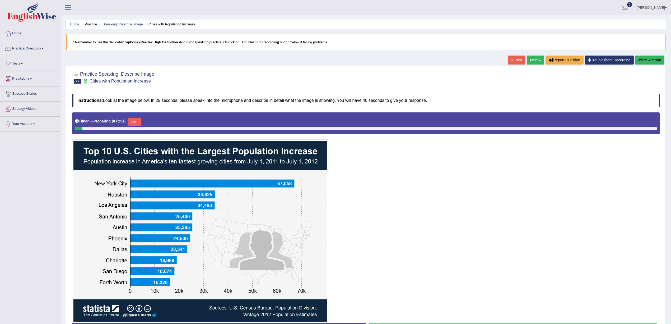
click at [515, 61] on link "« Prev" at bounding box center [516, 59] width 17 height 9
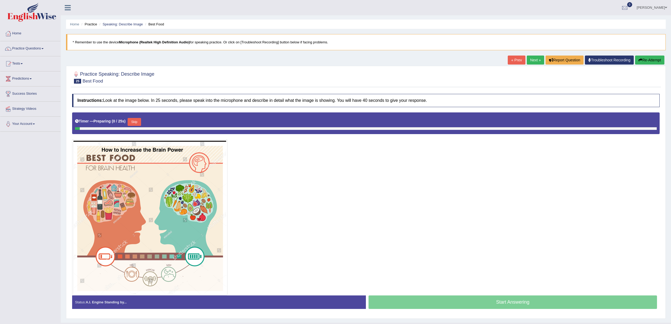
click at [515, 61] on link "« Prev" at bounding box center [516, 59] width 17 height 9
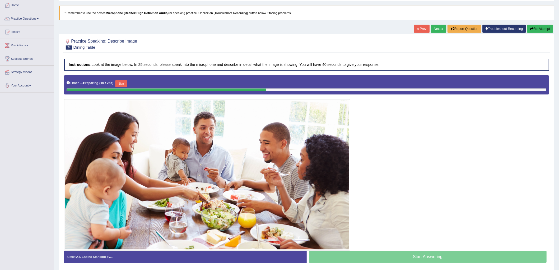
scroll to position [28, 0]
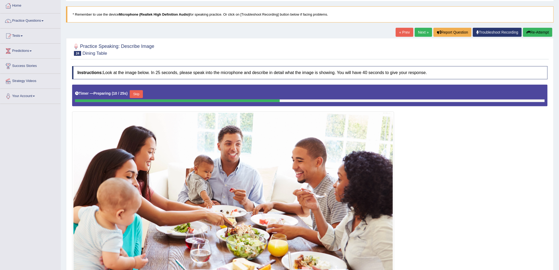
drag, startPoint x: 676, startPoint y: 4, endPoint x: 431, endPoint y: 162, distance: 291.4
click at [431, 162] on div at bounding box center [310, 183] width 476 height 197
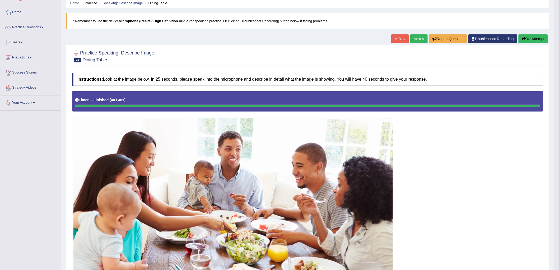
scroll to position [0, 0]
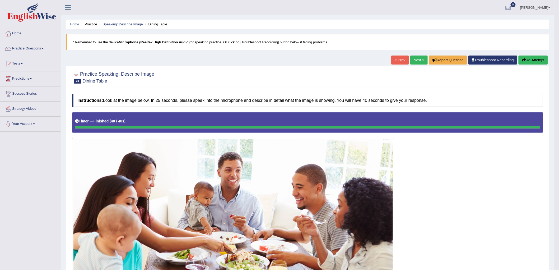
click at [544, 59] on button "Re-Attempt" at bounding box center [533, 59] width 29 height 9
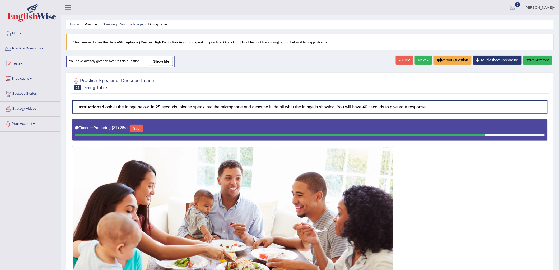
click at [539, 59] on button "Re-Attempt" at bounding box center [537, 59] width 29 height 9
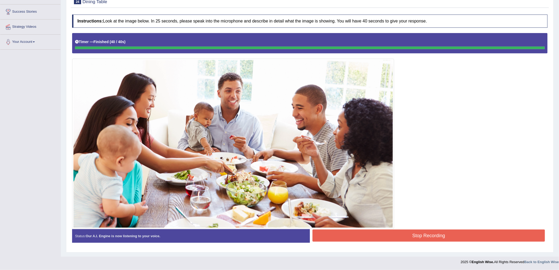
scroll to position [87, 0]
